Goal: Find specific page/section: Find specific page/section

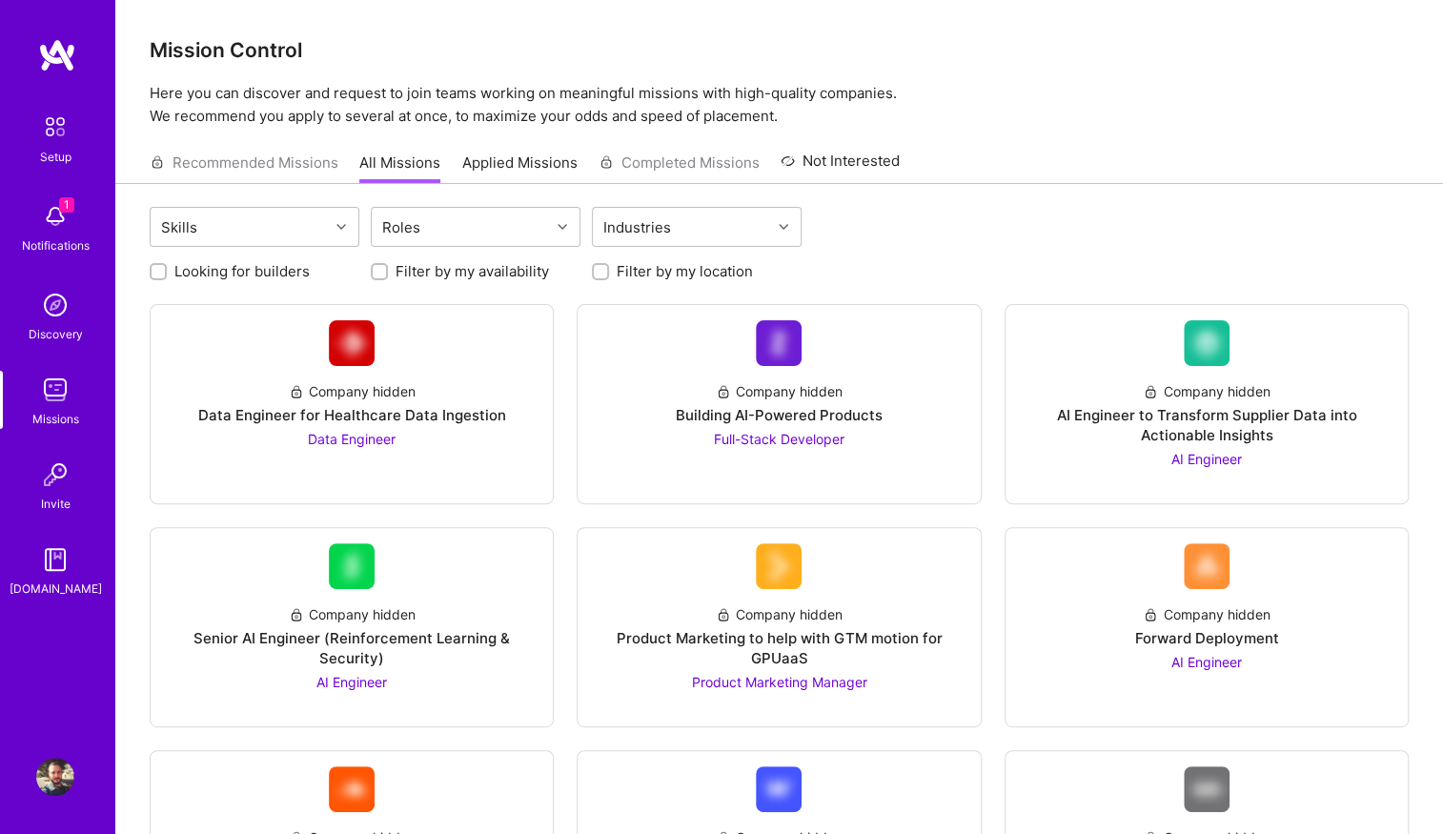
click at [48, 777] on img at bounding box center [55, 776] width 38 height 38
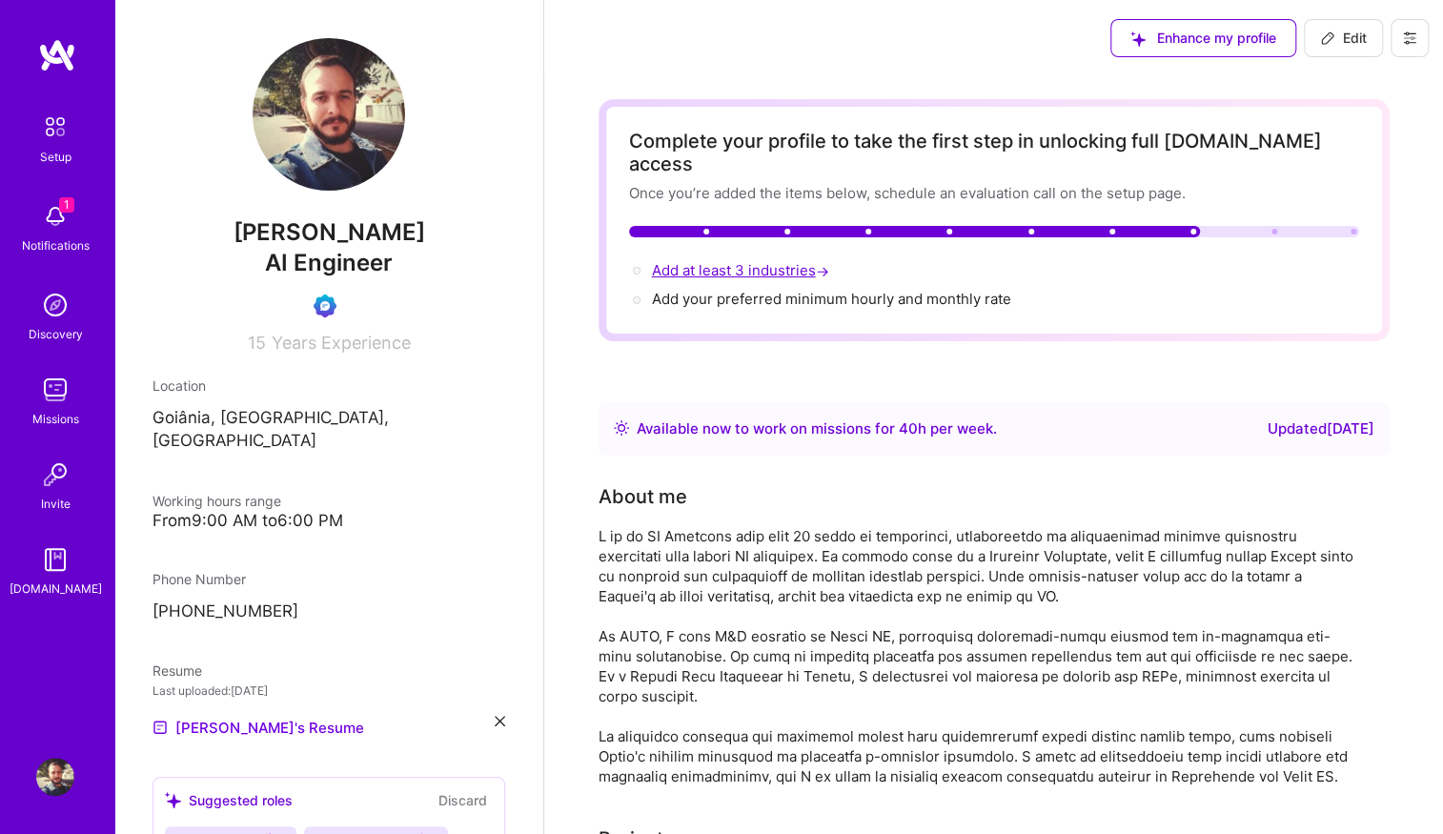
click at [789, 261] on span "Add at least 3 industries →" at bounding box center [742, 270] width 181 height 18
select select "BR"
select select "Right Now"
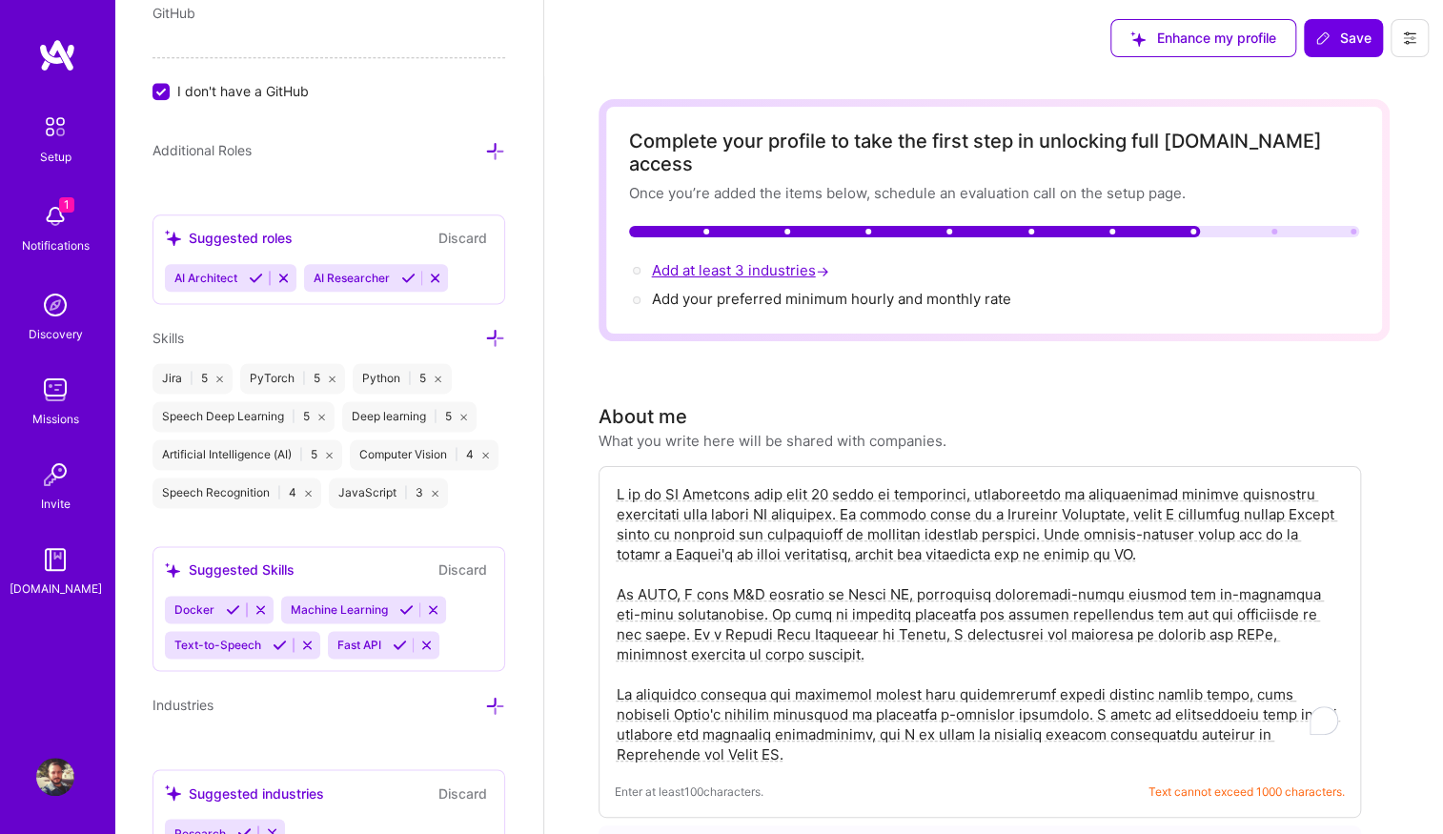
scroll to position [1308, 0]
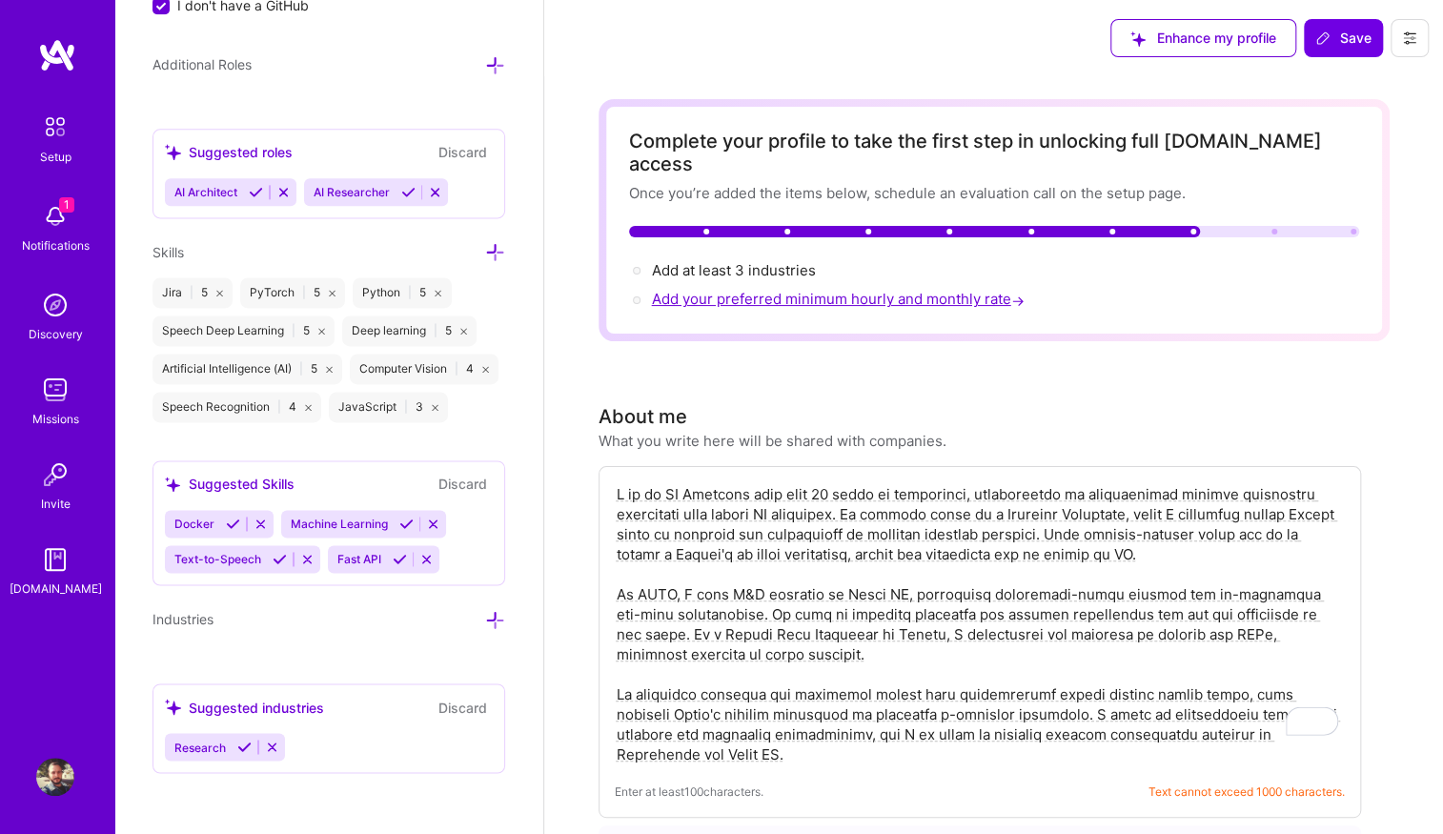
click at [789, 290] on span "Add your preferred minimum hourly and monthly rate →" at bounding box center [840, 299] width 376 height 18
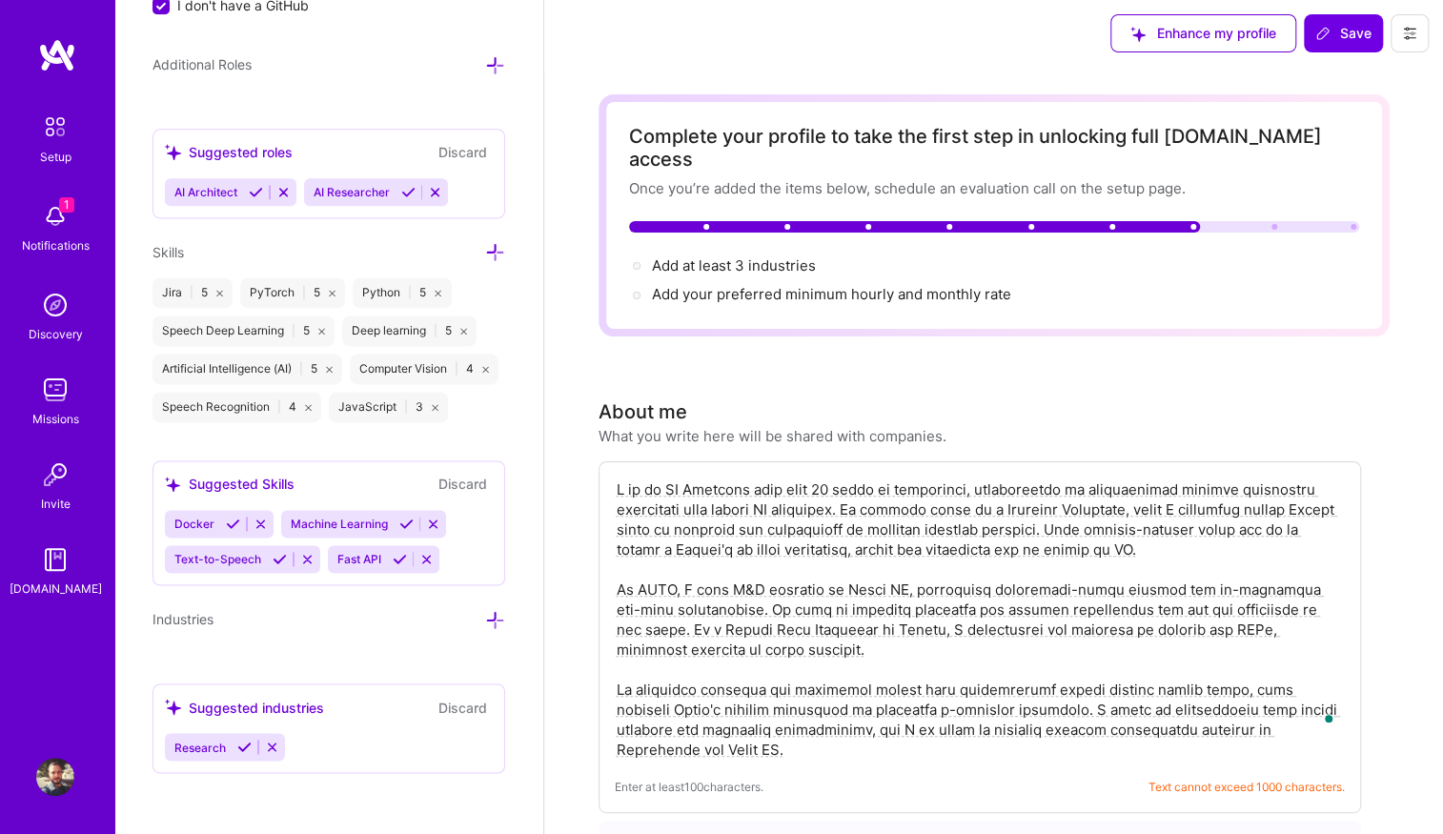
scroll to position [0, 0]
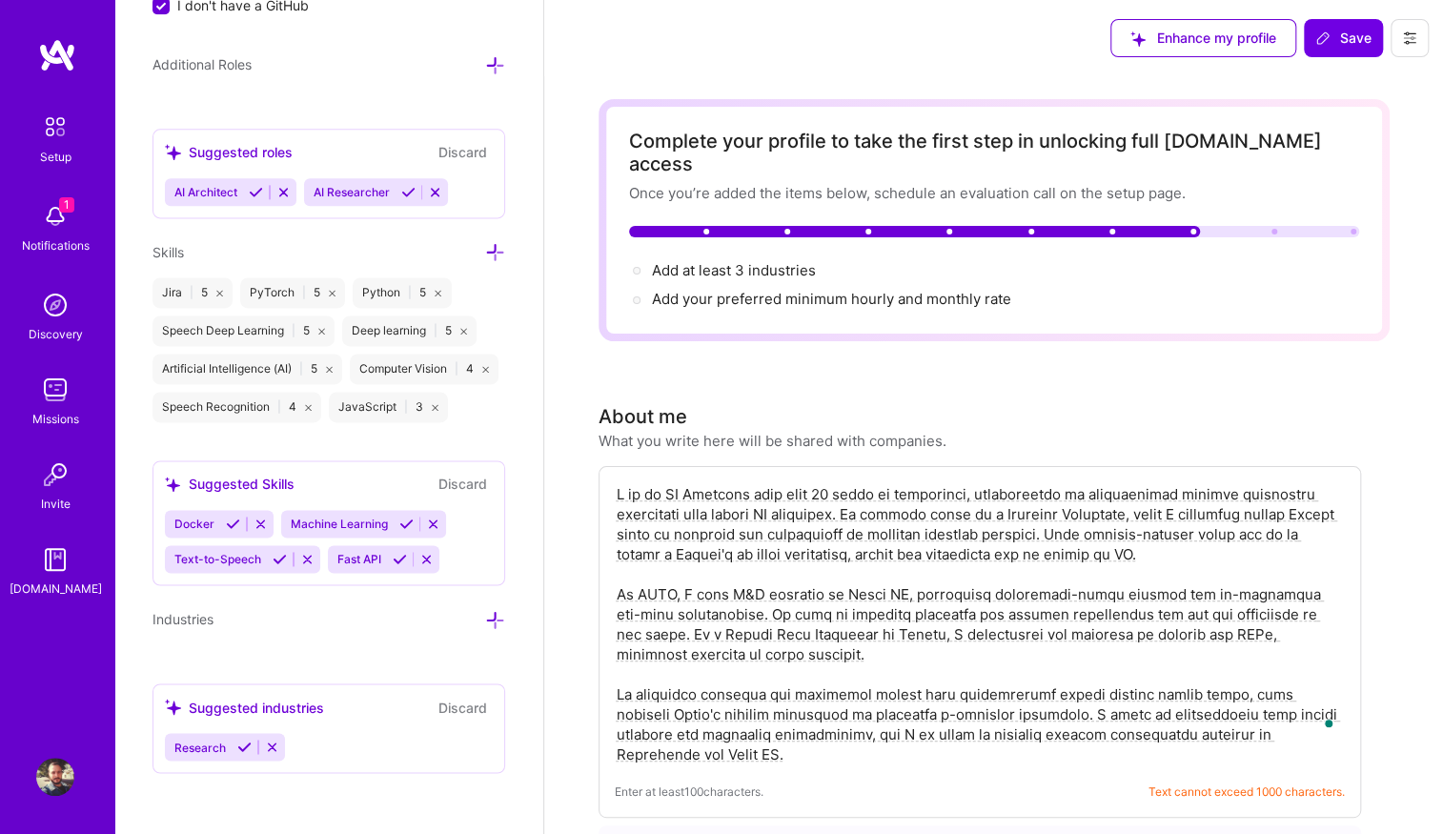
click at [62, 311] on img at bounding box center [55, 305] width 38 height 38
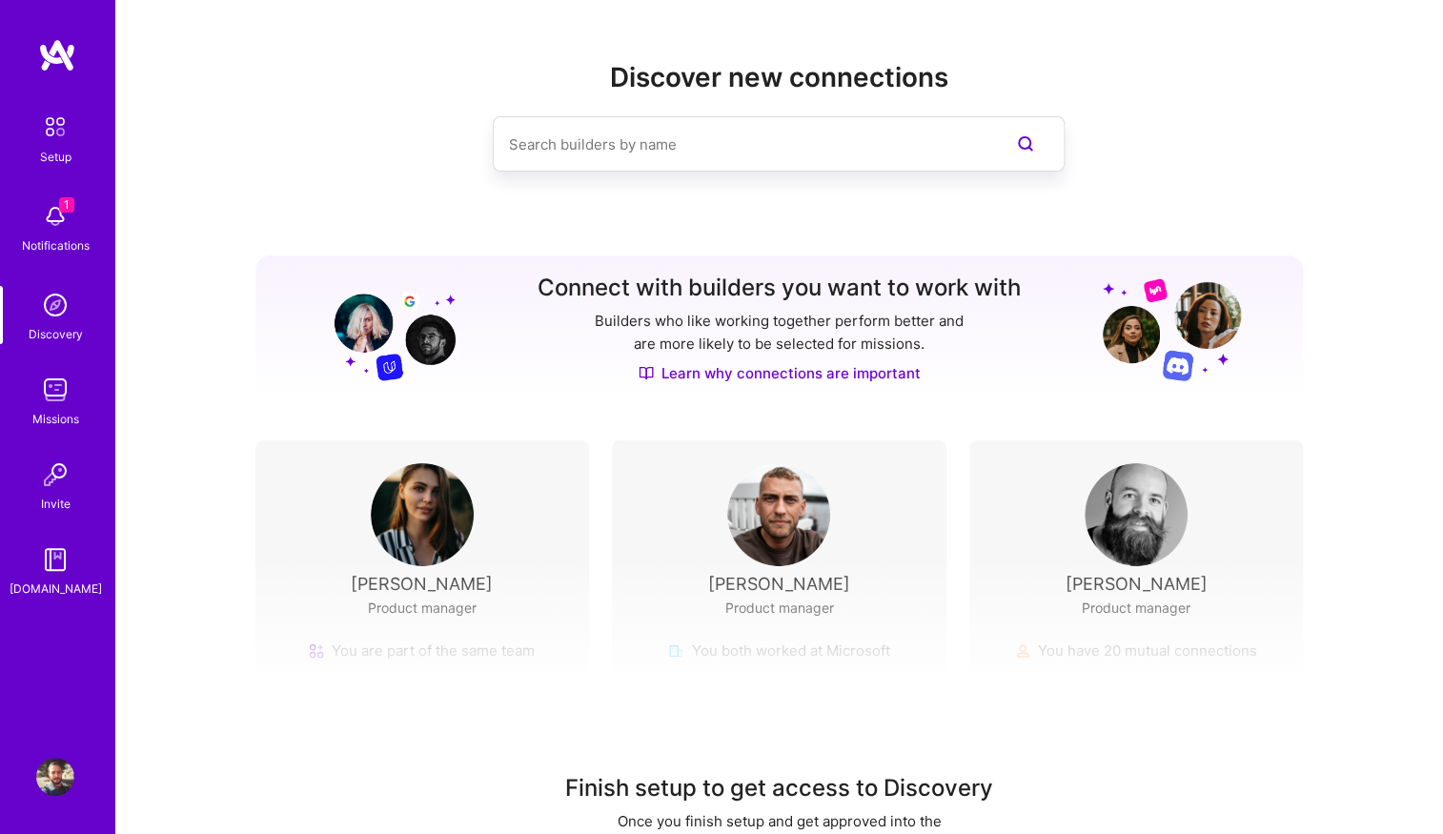
click at [52, 387] on img at bounding box center [55, 390] width 38 height 38
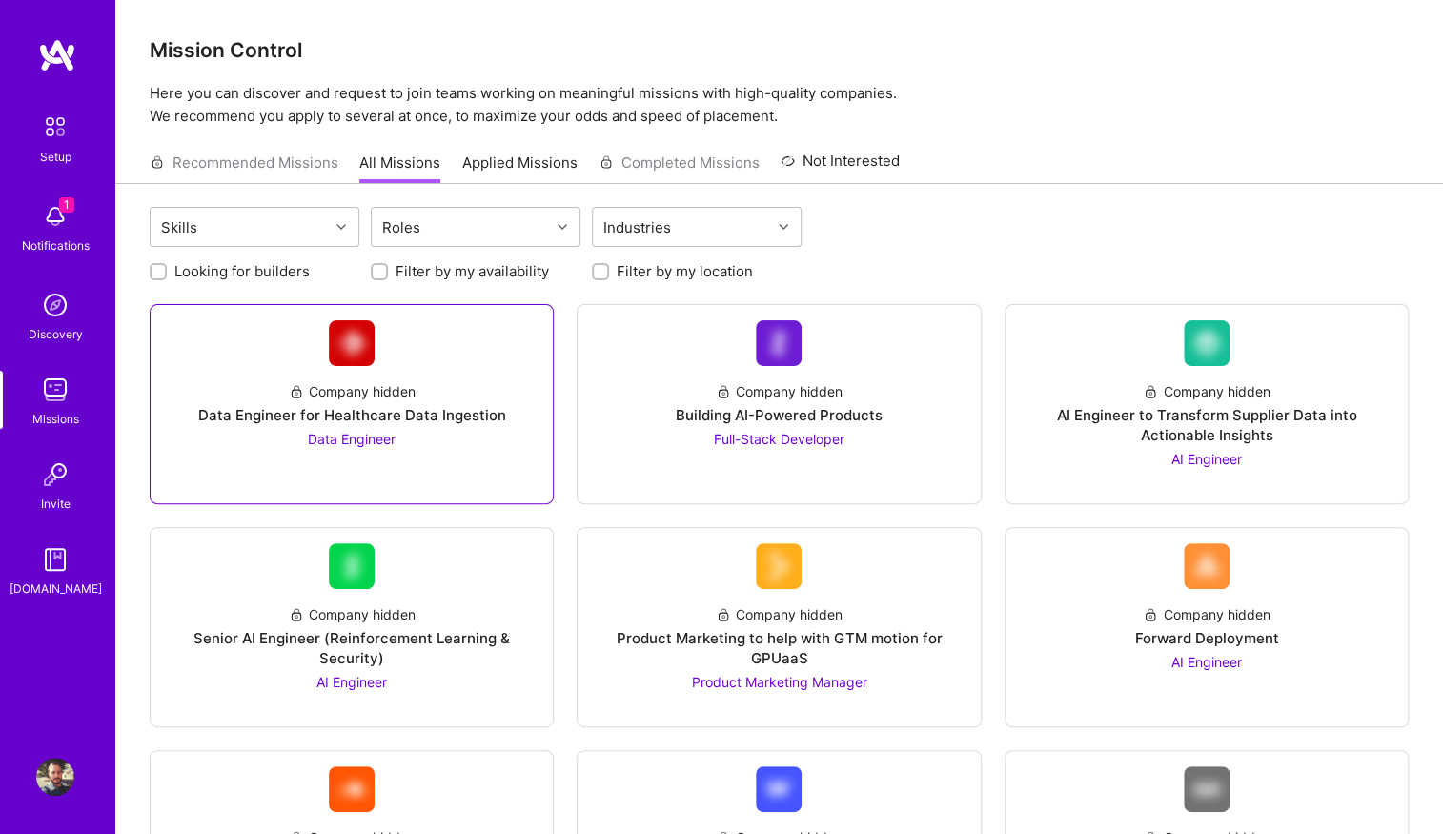
click at [369, 356] on img at bounding box center [352, 343] width 46 height 46
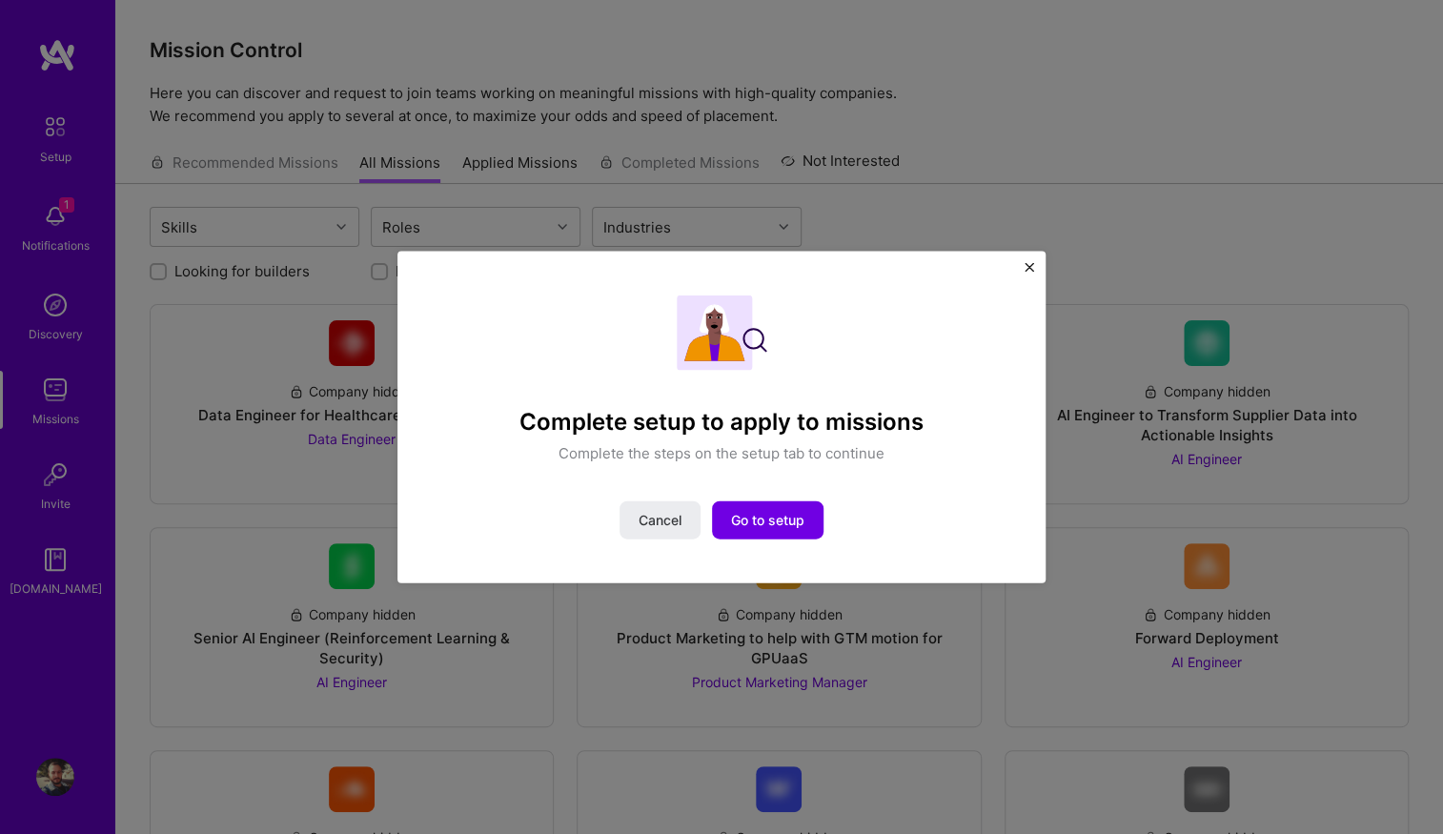
click at [1027, 263] on img "Close" at bounding box center [1029, 267] width 10 height 10
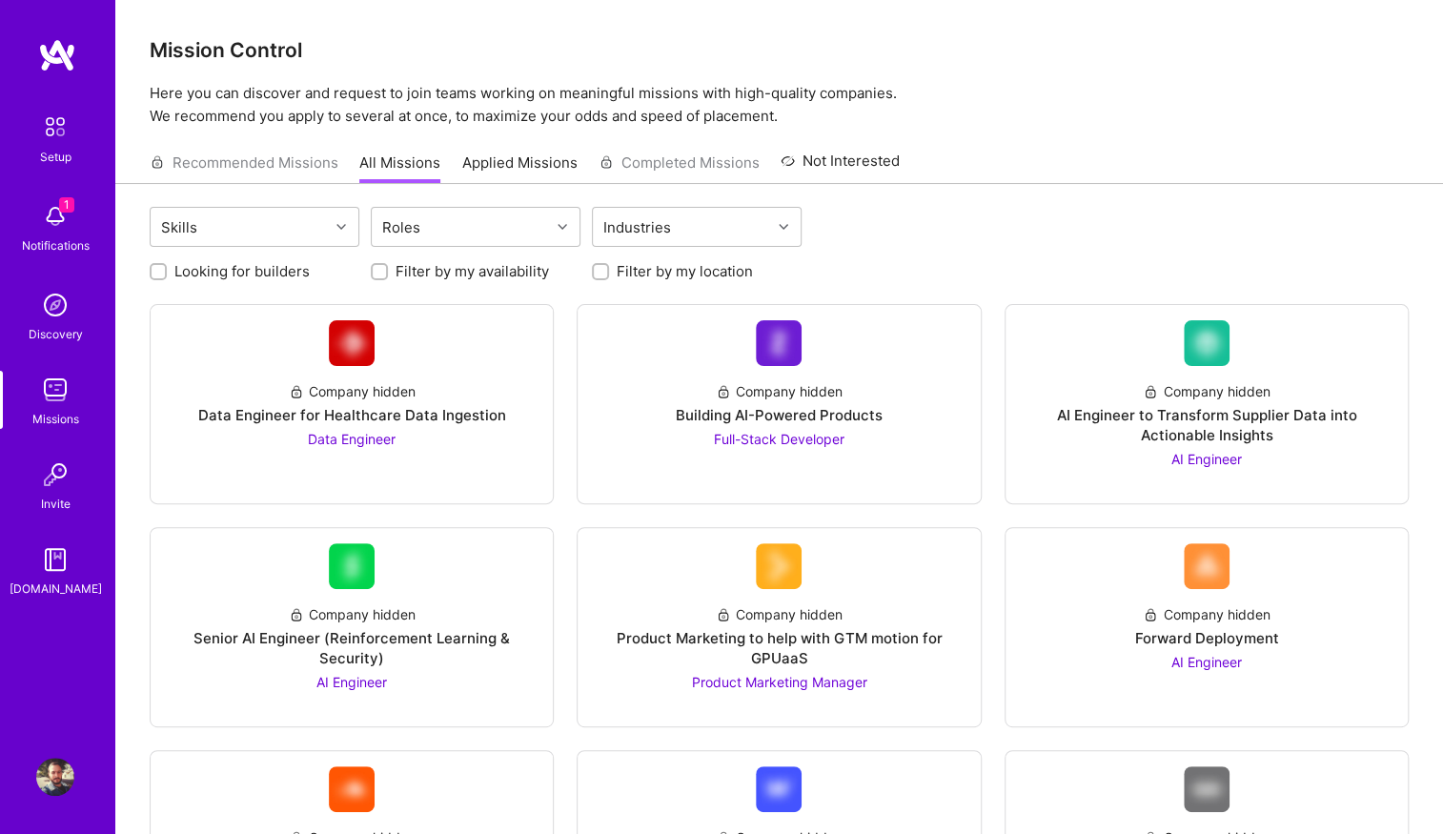
click at [284, 162] on div "Recommended Missions All Missions Applied Missions Completed Missions Not Inter…" at bounding box center [525, 162] width 750 height 41
click at [52, 214] on img at bounding box center [55, 216] width 38 height 38
click at [27, 129] on link "Setup" at bounding box center [55, 137] width 118 height 60
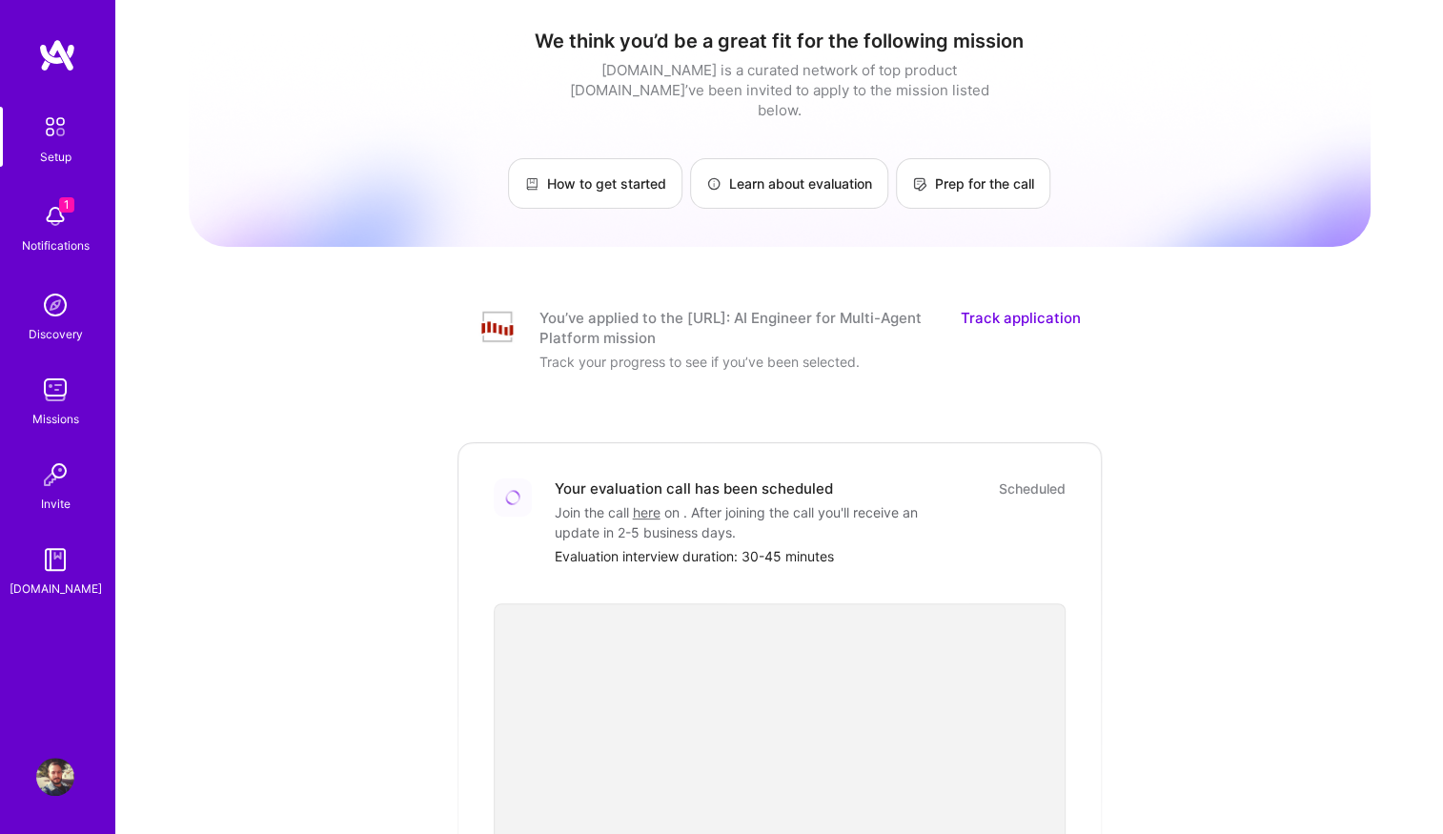
click at [1015, 308] on link "Track application" at bounding box center [1020, 328] width 120 height 40
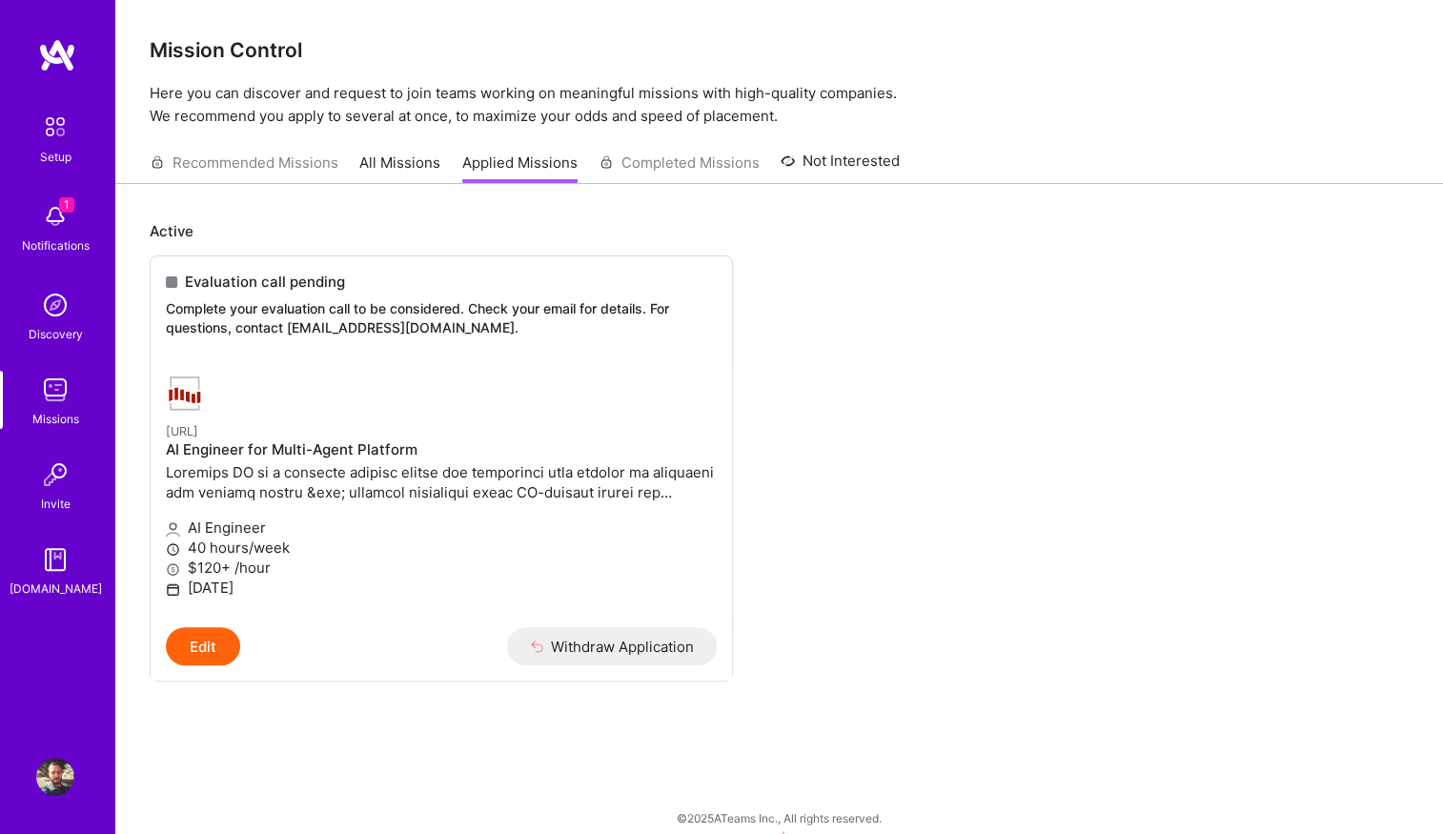
click at [1094, 286] on ul "Evaluation call pending Complete your evaluation call to be considered. Check y…" at bounding box center [779, 496] width 1259 height 483
